Goal: Task Accomplishment & Management: Use online tool/utility

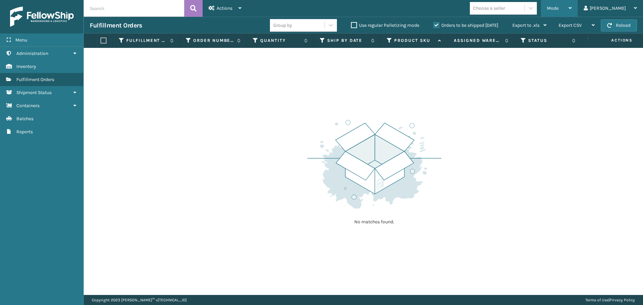
drag, startPoint x: 587, startPoint y: 0, endPoint x: 585, endPoint y: 10, distance: 9.8
click at [572, 2] on div "Mode" at bounding box center [559, 8] width 25 height 17
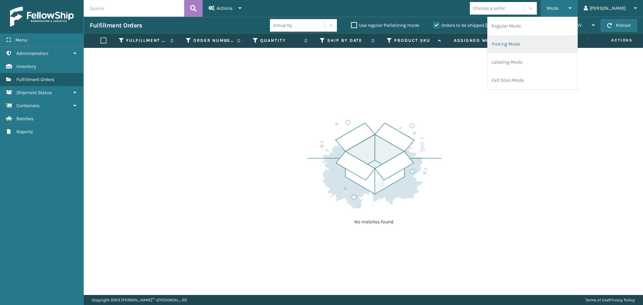
click at [541, 45] on li "Picking Mode" at bounding box center [533, 44] width 90 height 18
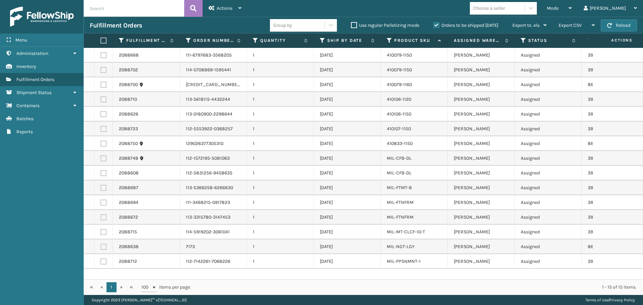
click at [102, 40] on label at bounding box center [102, 41] width 4 height 6
click at [101, 40] on input "checkbox" at bounding box center [100, 41] width 0 height 4
checkbox input "true"
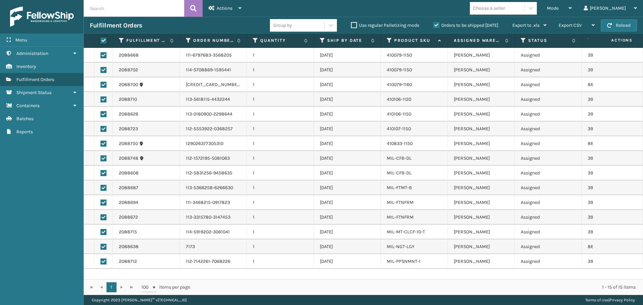
checkbox input "true"
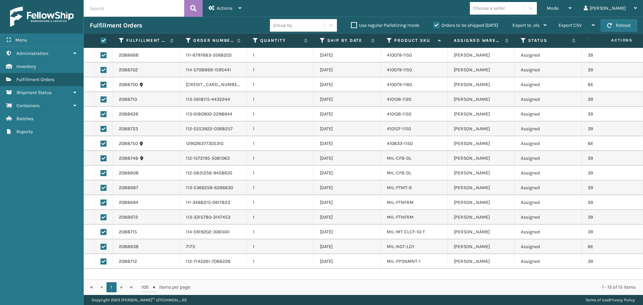
checkbox input "true"
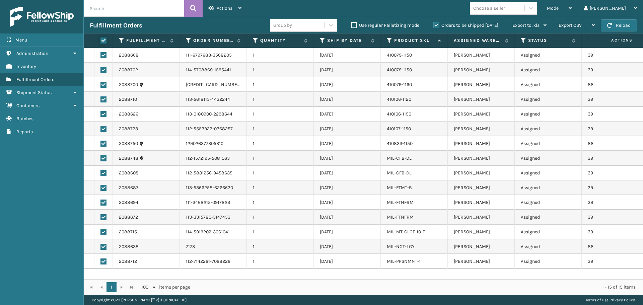
checkbox input "true"
click at [227, 11] on span "Actions" at bounding box center [225, 8] width 16 height 6
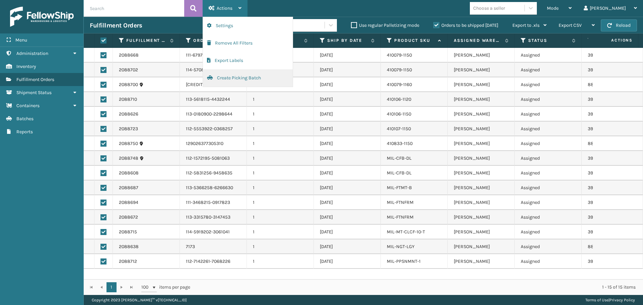
click at [244, 75] on button "Create Picking Batch" at bounding box center [248, 77] width 90 height 17
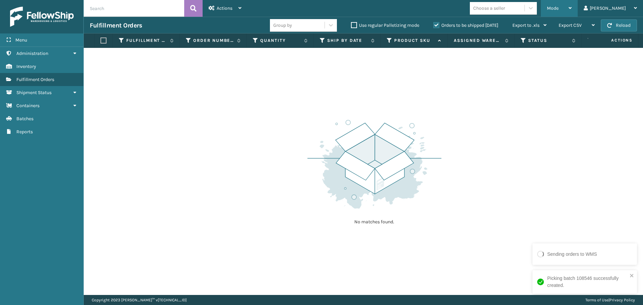
click at [572, 7] on div "Mode" at bounding box center [559, 8] width 25 height 17
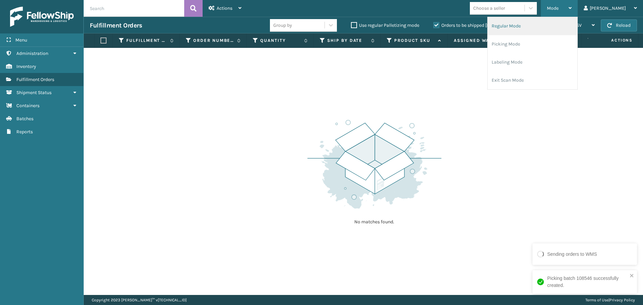
click at [539, 27] on li "Regular Mode" at bounding box center [533, 26] width 90 height 18
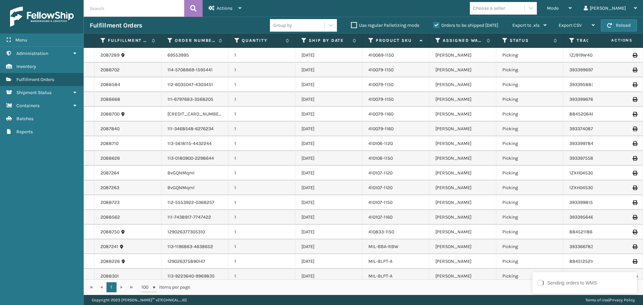
click at [494, 288] on div "1 - 63 of 63 items" at bounding box center [418, 287] width 436 height 7
